Goal: Task Accomplishment & Management: Complete application form

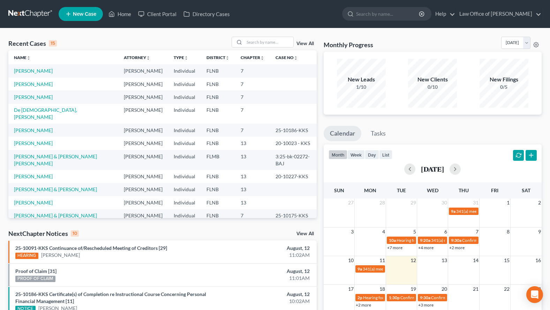
click at [76, 15] on span "New Case" at bounding box center [84, 14] width 23 height 5
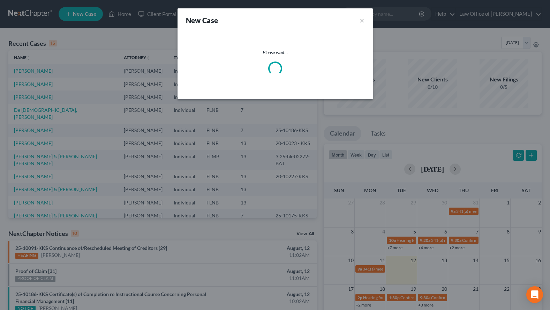
select select "16"
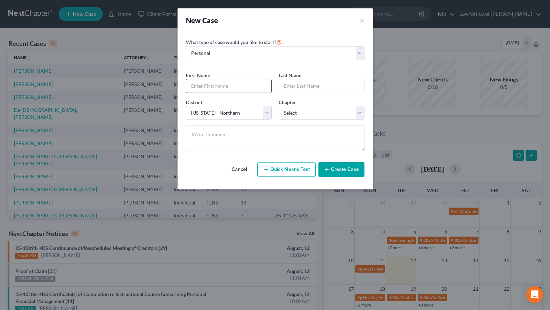
click at [249, 89] on input "text" at bounding box center [228, 85] width 85 height 13
type input "[PERSON_NAME]"
click at [279, 106] on select "Select 7 11 12 13" at bounding box center [322, 113] width 86 height 14
select select "0"
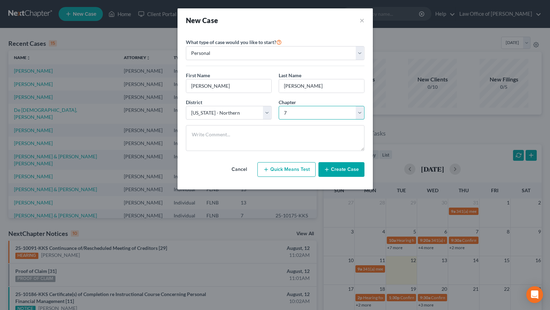
click option "7" at bounding box center [0, 0] width 0 height 0
click at [335, 174] on button "Create Case" at bounding box center [342, 169] width 46 height 15
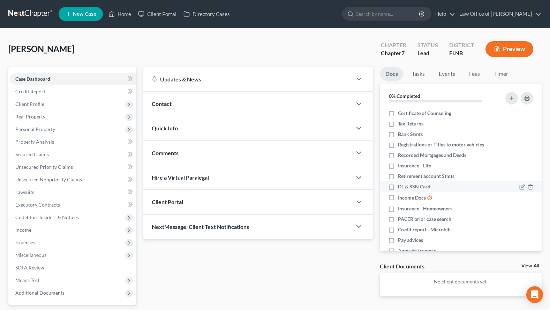
click at [398, 185] on label "DL & SSN Card" at bounding box center [414, 186] width 32 height 7
click at [401, 185] on input "DL & SSN Card" at bounding box center [403, 185] width 5 height 5
checkbox input "true"
click at [524, 126] on icon "button" at bounding box center [523, 124] width 6 height 6
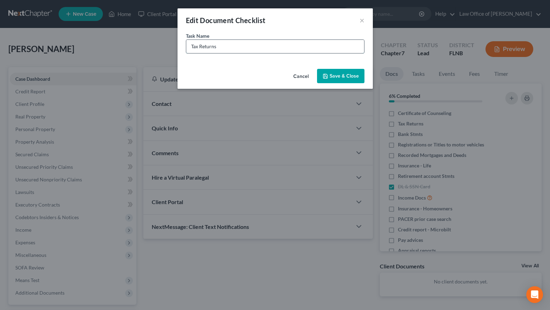
click at [252, 45] on input "Tax Returns" at bounding box center [275, 46] width 178 height 13
type input "2024 Tax Return"
click at [351, 72] on button "Save & Close" at bounding box center [340, 76] width 47 height 15
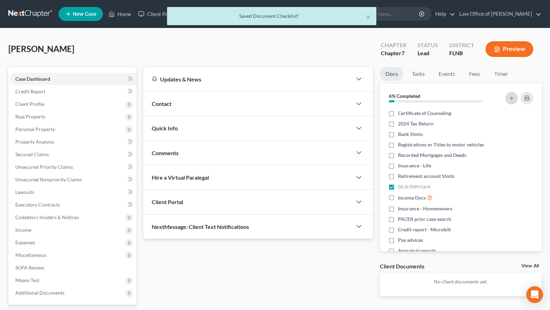
click at [514, 98] on icon "button" at bounding box center [512, 98] width 6 height 6
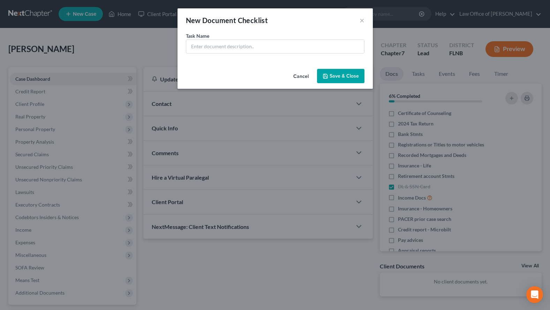
click at [295, 76] on button "Cancel" at bounding box center [301, 76] width 27 height 14
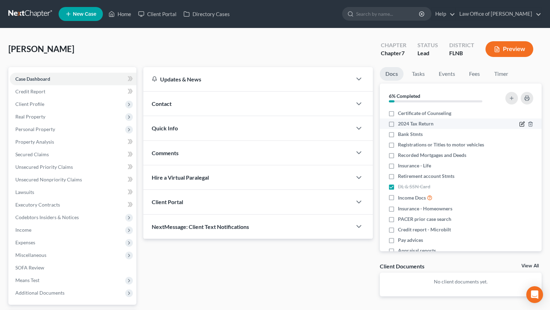
click at [521, 125] on icon "button" at bounding box center [523, 124] width 6 height 6
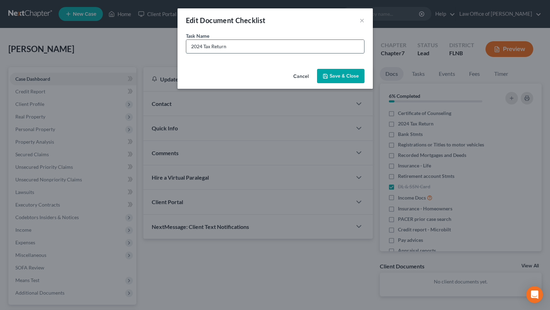
drag, startPoint x: 242, startPoint y: 49, endPoint x: 155, endPoint y: 58, distance: 87.3
click at [186, 53] on input "2024 Tax Return" at bounding box center [275, 46] width 178 height 13
click at [345, 69] on button "Save & Close" at bounding box center [340, 76] width 47 height 15
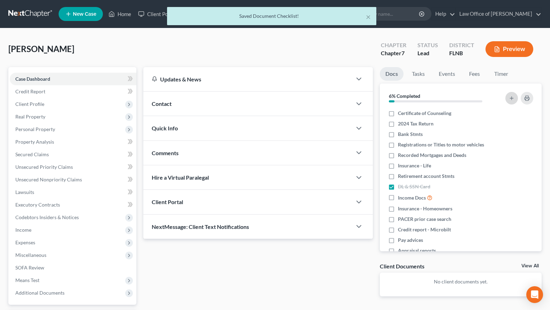
click at [512, 96] on line "button" at bounding box center [512, 97] width 0 height 3
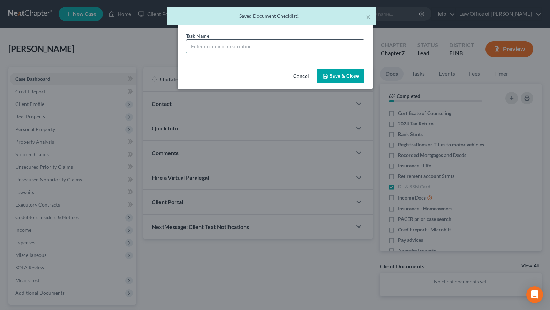
click at [313, 46] on input "text" at bounding box center [275, 46] width 178 height 13
paste input "2024 Tax Return"
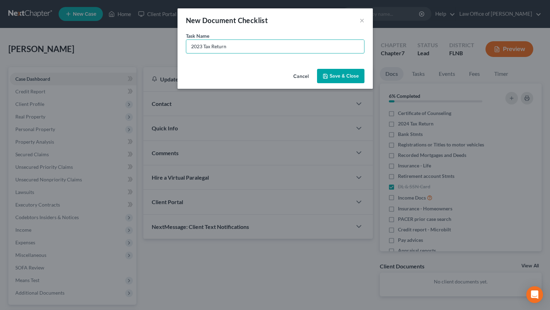
type input "2023 Tax Return"
click at [348, 78] on button "Save & Close" at bounding box center [340, 76] width 47 height 15
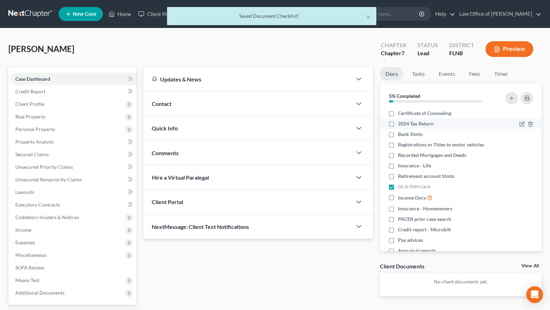
click at [400, 121] on span "2024 Tax Return" at bounding box center [416, 123] width 36 height 7
click at [401, 121] on input "2024 Tax Return" at bounding box center [403, 122] width 5 height 5
checkbox input "true"
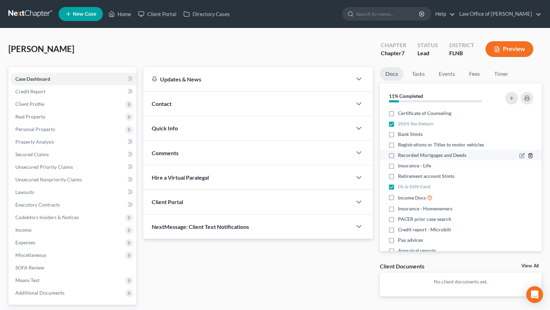
click at [532, 154] on icon "button" at bounding box center [530, 155] width 3 height 5
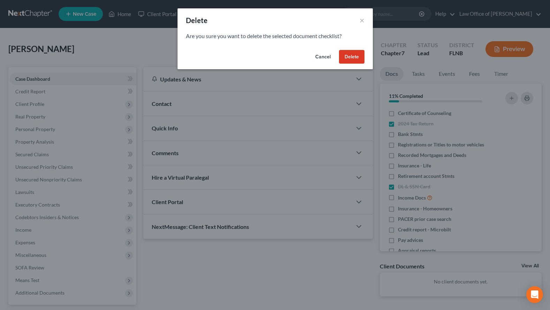
click at [358, 57] on button "Delete" at bounding box center [351, 57] width 25 height 14
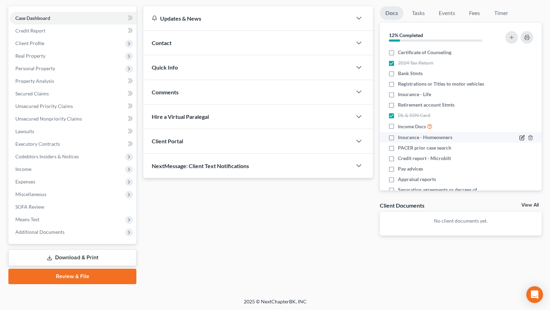
click at [522, 139] on icon "button" at bounding box center [523, 138] width 6 height 6
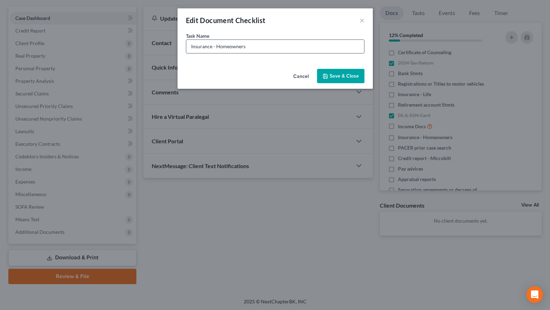
drag, startPoint x: 317, startPoint y: 46, endPoint x: 215, endPoint y: 57, distance: 102.2
click at [215, 53] on input "Insurance - Homeowners" at bounding box center [275, 46] width 178 height 13
type input "Insurance - Renters"
click at [325, 79] on icon "button" at bounding box center [326, 76] width 6 height 6
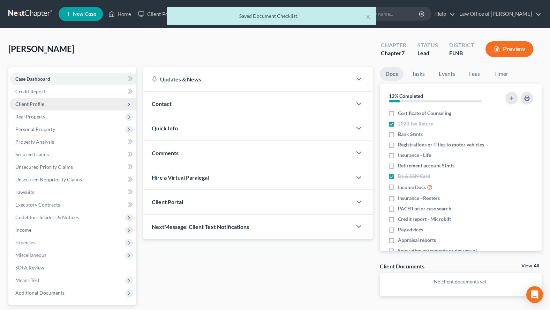
click at [52, 104] on span "Client Profile" at bounding box center [73, 104] width 127 height 13
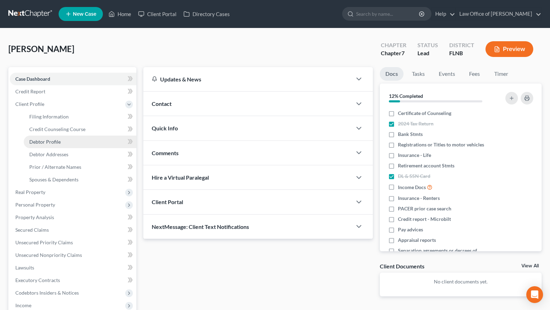
click at [82, 141] on link "Debtor Profile" at bounding box center [80, 141] width 113 height 13
select select "0"
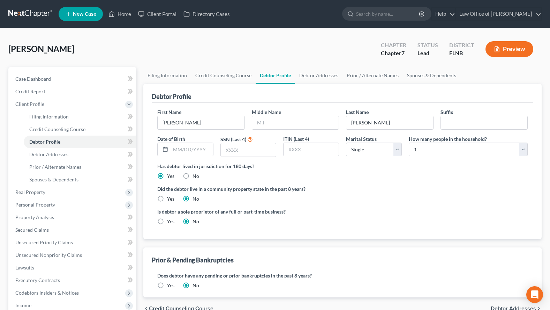
click at [534, 194] on div "Debtor Profile First Name [PERSON_NAME] Middle Name Last Name [PERSON_NAME] Dat…" at bounding box center [342, 161] width 398 height 155
click at [320, 121] on input "text" at bounding box center [295, 122] width 87 height 13
type input "[PERSON_NAME]"
click at [193, 151] on input "text" at bounding box center [192, 149] width 42 height 13
click at [468, 217] on div "Is debtor a sole proprietor of any full or part-time business? Yes No" at bounding box center [343, 219] width 378 height 23
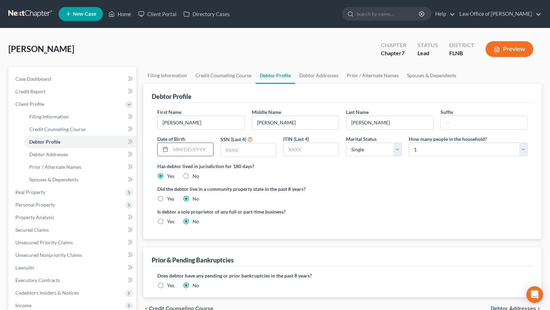
click at [191, 142] on div at bounding box center [185, 149] width 56 height 14
click at [191, 146] on input "text" at bounding box center [192, 149] width 42 height 13
type input "[DATE]"
click at [239, 147] on input "text" at bounding box center [248, 149] width 55 height 13
type input "0856"
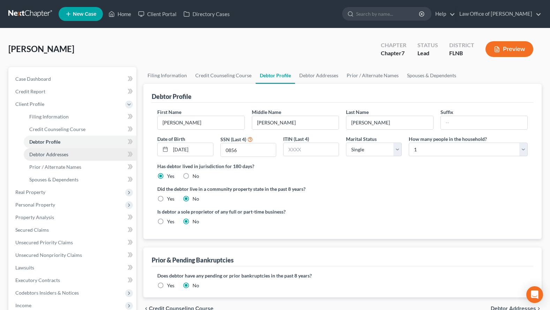
click at [42, 152] on span "Debtor Addresses" at bounding box center [48, 154] width 39 height 6
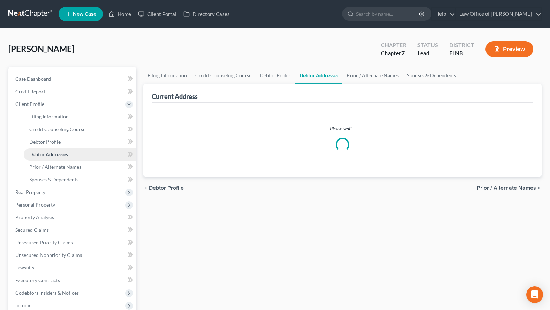
select select "0"
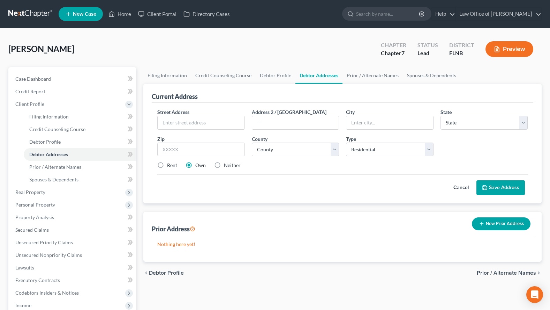
click at [173, 163] on label "Rent" at bounding box center [172, 165] width 10 height 7
click at [173, 163] on input "Rent" at bounding box center [172, 164] width 5 height 5
radio input "true"
click at [186, 118] on input "text" at bounding box center [201, 122] width 87 height 13
paste input "[STREET_ADDRESS]"
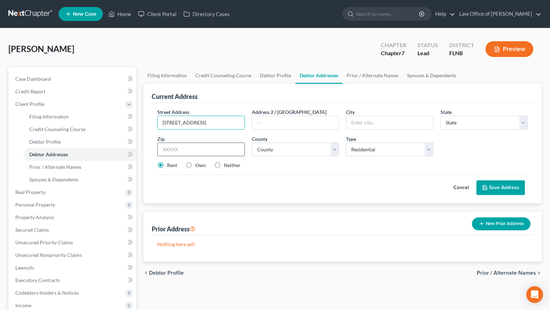
type input "[STREET_ADDRESS]"
click at [214, 147] on input "text" at bounding box center [200, 149] width 87 height 14
type input "32668"
type input "Morriston"
select select "9"
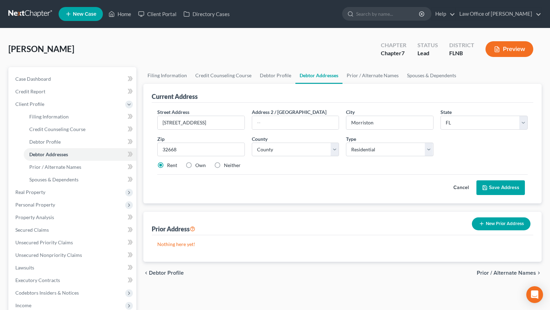
click at [390, 209] on div "Current Address Street Address * [STREET_ADDRESS] * [GEOGRAPHIC_DATA] * State […" at bounding box center [342, 173] width 398 height 178
click at [252, 142] on select "County [GEOGRAPHIC_DATA] [GEOGRAPHIC_DATA] [GEOGRAPHIC_DATA] [GEOGRAPHIC_DATA] …" at bounding box center [295, 149] width 87 height 14
select select "36"
click option "Levy County" at bounding box center [0, 0] width 0 height 0
click at [498, 182] on button "Save Address" at bounding box center [501, 187] width 49 height 15
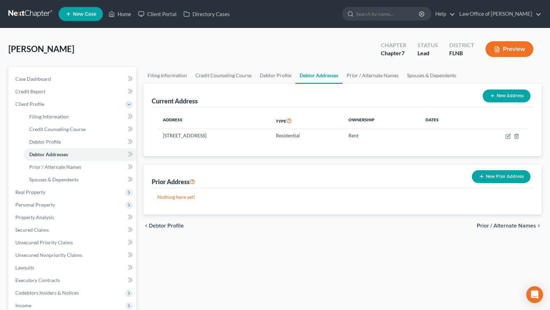
click at [21, 9] on link at bounding box center [30, 14] width 45 height 13
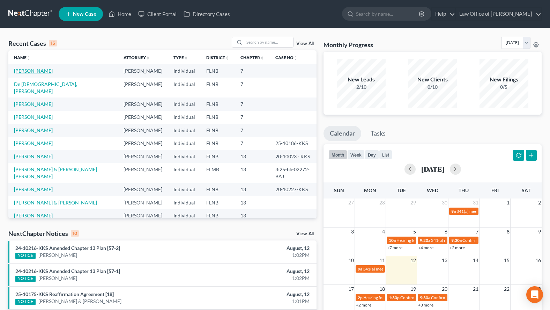
click at [21, 69] on link "[PERSON_NAME]" at bounding box center [33, 71] width 39 height 6
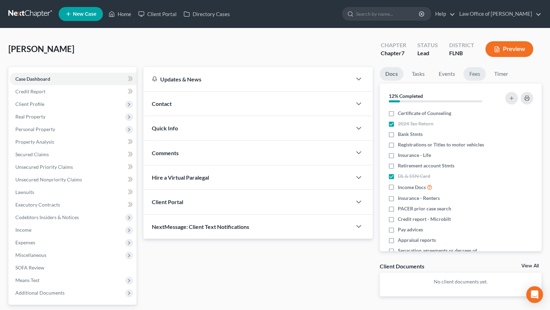
click at [475, 76] on link "Fees" at bounding box center [474, 74] width 22 height 14
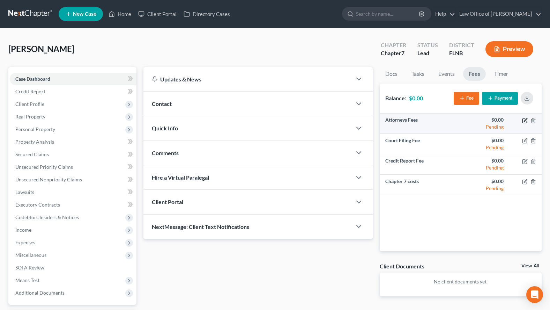
click at [524, 120] on icon "button" at bounding box center [525, 119] width 3 height 3
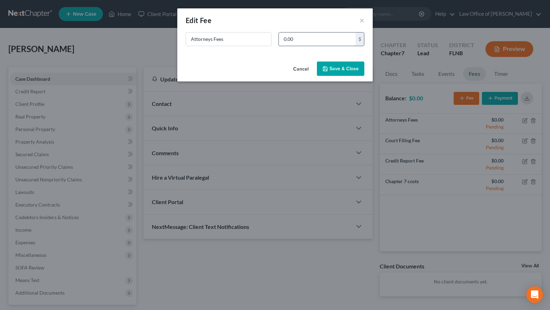
click at [312, 36] on input "0.00" at bounding box center [317, 38] width 77 height 13
type input "1,500.00"
click at [341, 70] on button "Save & Close" at bounding box center [340, 68] width 47 height 15
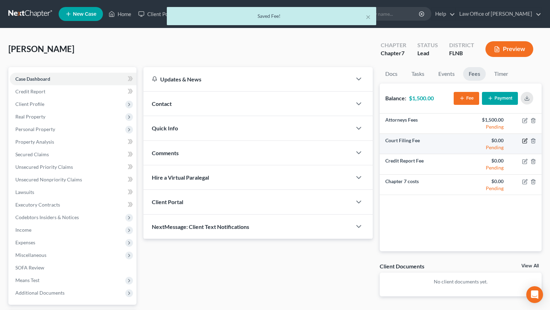
click at [526, 141] on icon "button" at bounding box center [525, 141] width 6 height 6
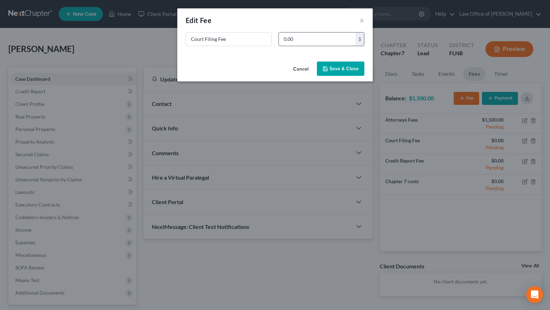
click at [322, 43] on input "0.00" at bounding box center [317, 38] width 77 height 13
type input "338.00"
click at [333, 68] on button "Save & Close" at bounding box center [340, 68] width 47 height 15
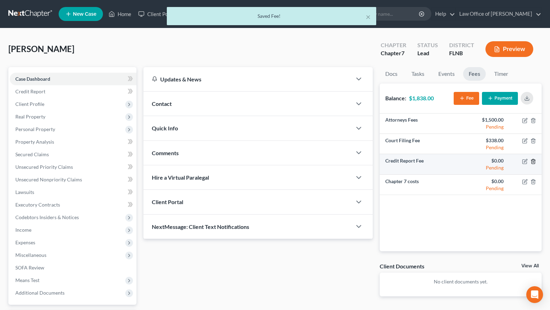
click at [535, 161] on icon "button" at bounding box center [532, 161] width 3 height 5
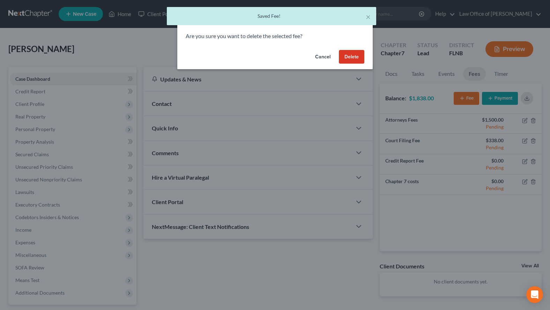
click at [343, 56] on button "Delete" at bounding box center [351, 57] width 25 height 14
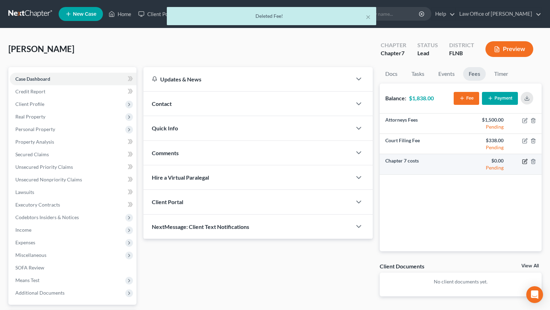
click at [524, 161] on icon "button" at bounding box center [525, 160] width 3 height 3
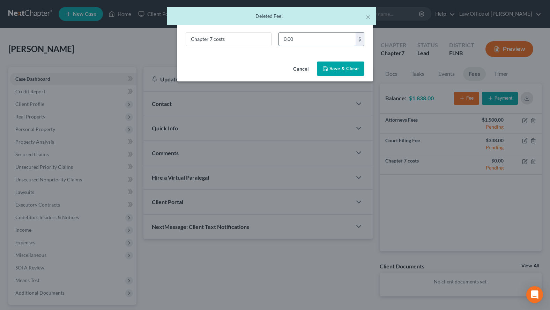
click at [307, 39] on input "0.00" at bounding box center [317, 38] width 77 height 13
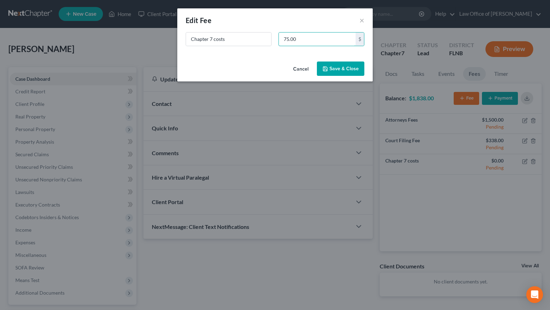
type input "75.00"
click at [351, 74] on button "Save & Close" at bounding box center [340, 68] width 47 height 15
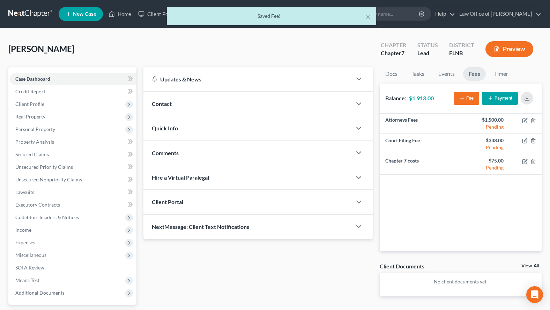
click at [497, 95] on button "Payment" at bounding box center [500, 98] width 36 height 13
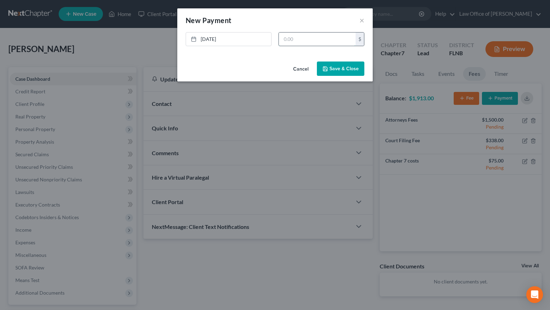
click at [300, 42] on input "text" at bounding box center [317, 38] width 77 height 13
type input "300.00"
click at [348, 74] on button "Save & Close" at bounding box center [340, 68] width 47 height 15
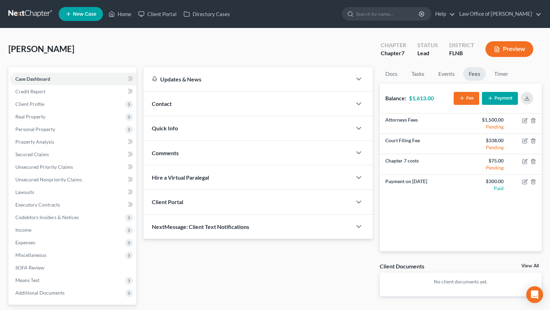
click at [16, 18] on link at bounding box center [30, 14] width 45 height 13
